Goal: Information Seeking & Learning: Check status

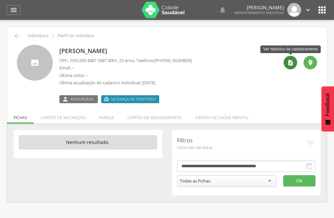
click at [291, 64] on icon "" at bounding box center [290, 62] width 7 height 7
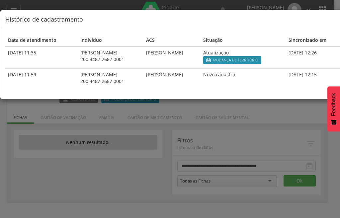
click at [320, 54] on td "[DATE] 12:26" at bounding box center [315, 57] width 58 height 22
click at [108, 72] on div "[PERSON_NAME]" at bounding box center [110, 74] width 61 height 7
click at [199, 75] on td "[PERSON_NAME]" at bounding box center [171, 77] width 57 height 19
click at [321, 74] on td "[DATE] 12:15" at bounding box center [315, 77] width 58 height 19
click at [320, 71] on td "[DATE] 12:15" at bounding box center [315, 77] width 58 height 19
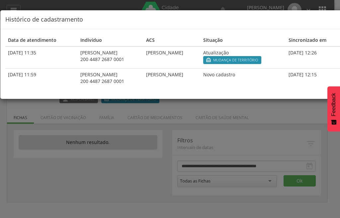
click at [90, 79] on div "200 4487 2687 0001" at bounding box center [110, 81] width 61 height 7
drag, startPoint x: 90, startPoint y: 78, endPoint x: 68, endPoint y: 78, distance: 21.9
click at [88, 80] on div "200 4487 2687 0001" at bounding box center [110, 81] width 61 height 7
click at [18, 75] on td "[DATE] 11:59" at bounding box center [41, 77] width 72 height 19
drag, startPoint x: 31, startPoint y: 50, endPoint x: 36, endPoint y: 50, distance: 5.6
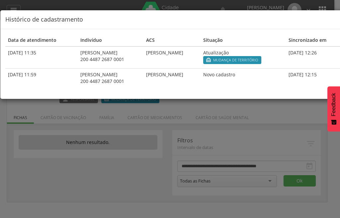
click at [32, 50] on td "[DATE] 11:35" at bounding box center [41, 57] width 72 height 22
click at [258, 58] on span "Mudança de território" at bounding box center [235, 59] width 45 height 5
click at [258, 60] on span "Mudança de território" at bounding box center [235, 59] width 45 height 5
click at [92, 58] on div "200 4487 2687 0001" at bounding box center [110, 59] width 61 height 7
click at [190, 122] on div "× Histórico de cadastramento Data de atendimento Indivíduo ACS Situação Sincron…" at bounding box center [170, 109] width 340 height 218
